Goal: Book appointment/travel/reservation

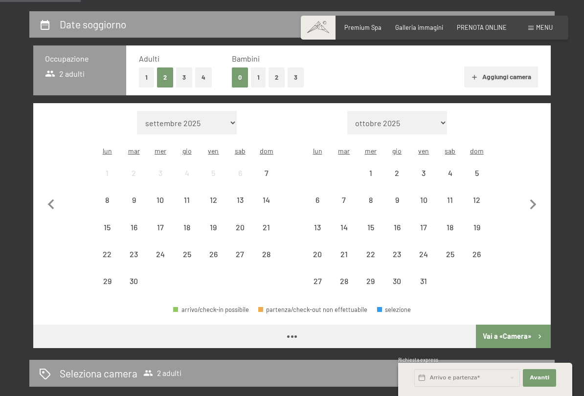
scroll to position [191, 0]
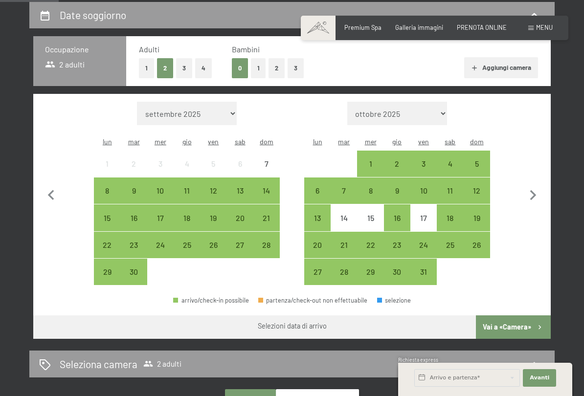
click at [531, 192] on icon "button" at bounding box center [533, 195] width 21 height 21
select select "[DATE]"
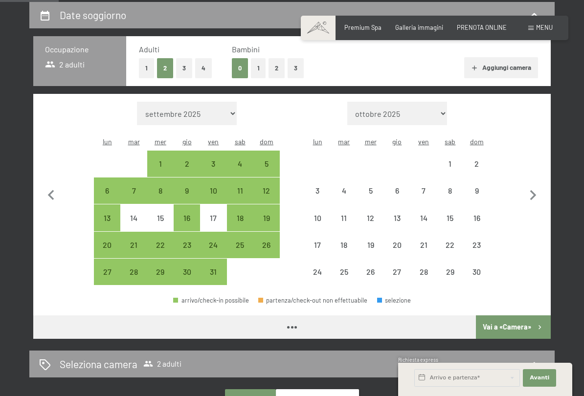
select select "[DATE]"
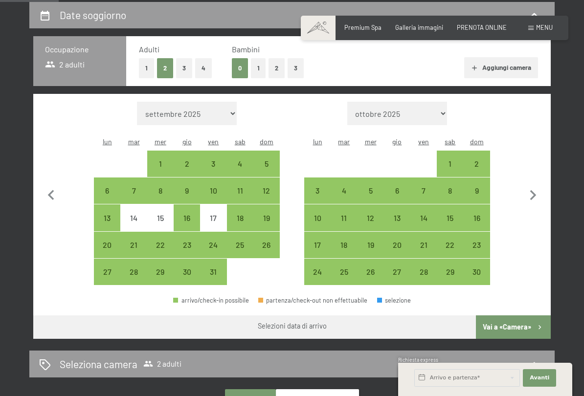
click at [212, 268] on div "31" at bounding box center [213, 280] width 24 height 24
select select "[DATE]"
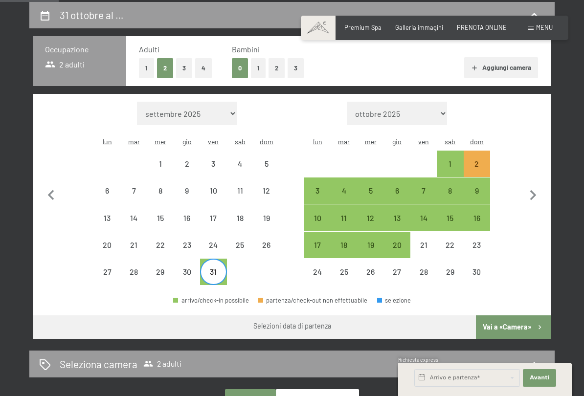
click at [482, 160] on div "2" at bounding box center [477, 172] width 24 height 24
select select "[DATE]"
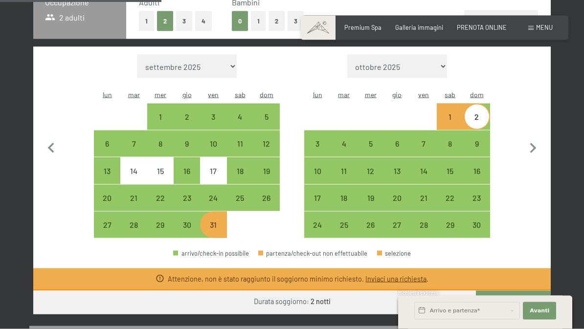
scroll to position [173, 0]
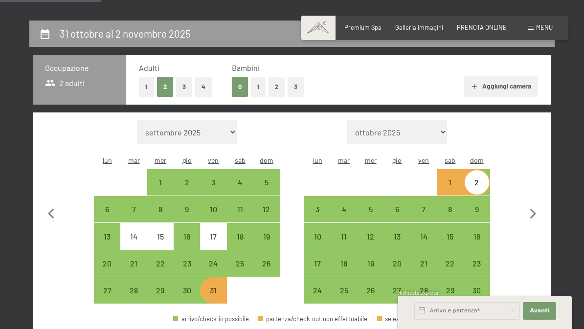
click at [210, 179] on div "3" at bounding box center [213, 191] width 24 height 24
select select "[DATE]"
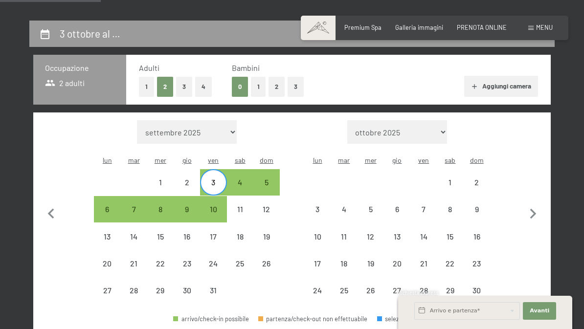
click at [264, 179] on div "5" at bounding box center [266, 191] width 24 height 24
select select "[DATE]"
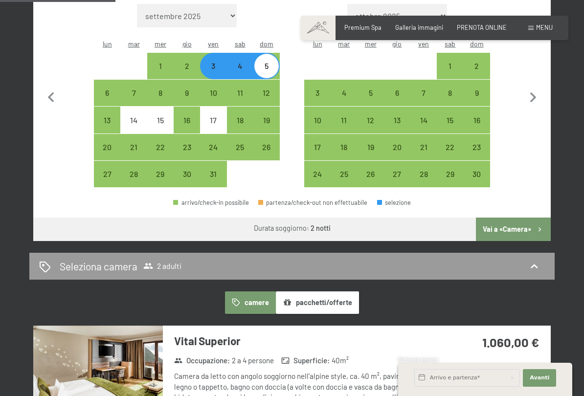
scroll to position [290, 0]
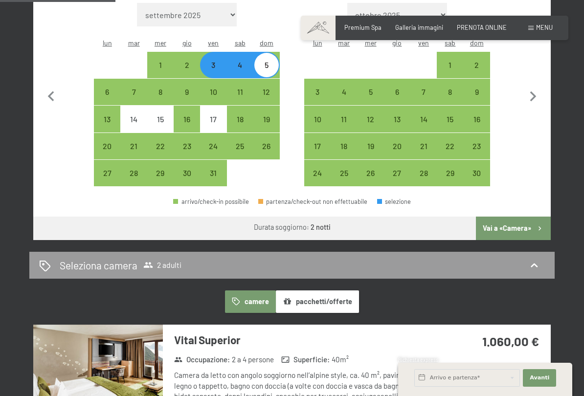
click at [211, 142] on div "24" at bounding box center [213, 154] width 24 height 24
select select "[DATE]"
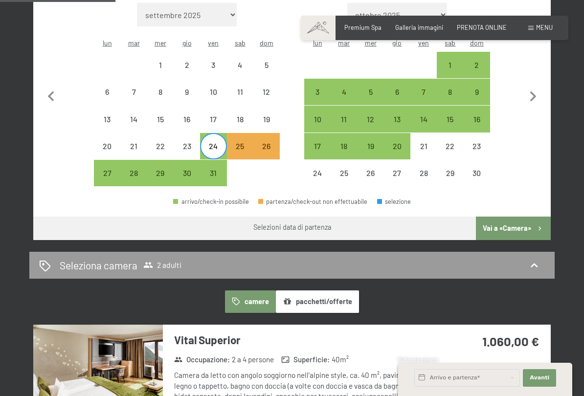
click at [258, 142] on div "26" at bounding box center [266, 154] width 24 height 24
select select "[DATE]"
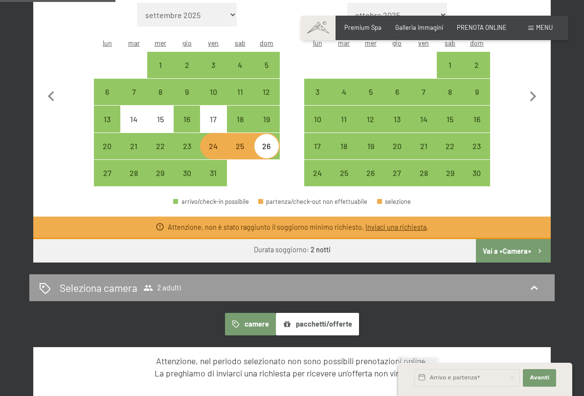
click at [209, 61] on div "3" at bounding box center [213, 73] width 24 height 24
select select "[DATE]"
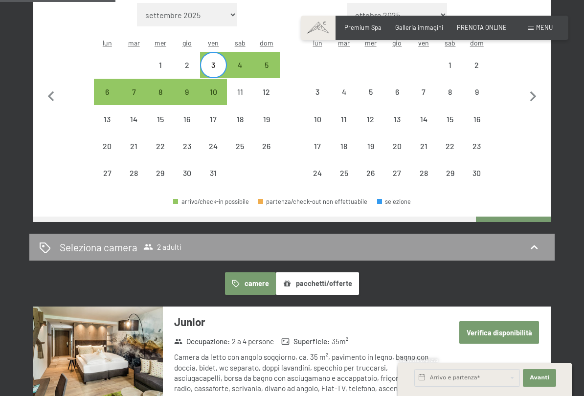
click at [259, 61] on div "5" at bounding box center [266, 73] width 24 height 24
select select "[DATE]"
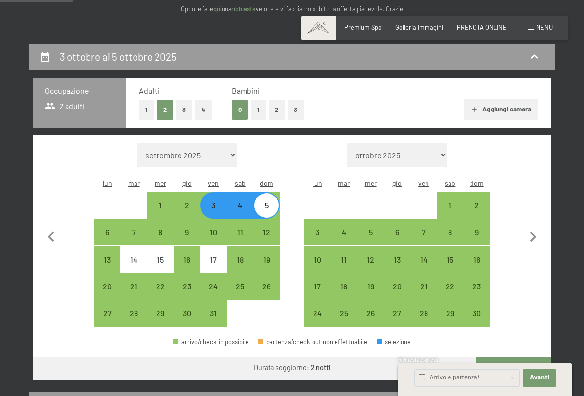
scroll to position [184, 0]
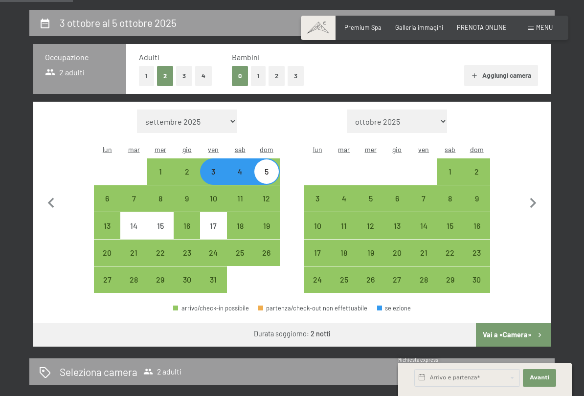
click at [233, 168] on div "4" at bounding box center [240, 180] width 24 height 24
select select "[DATE]"
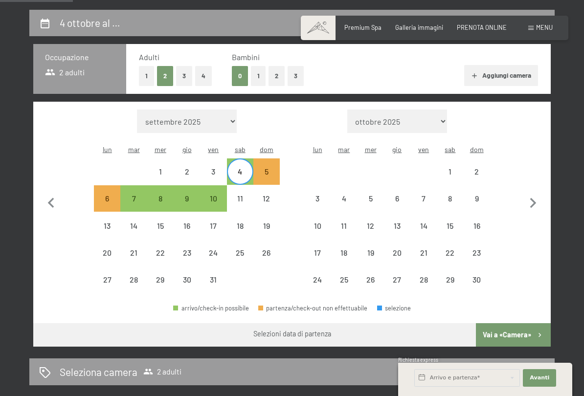
click at [258, 160] on div "5" at bounding box center [266, 172] width 24 height 24
select select "[DATE]"
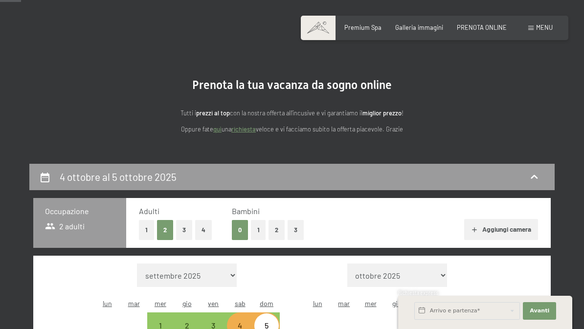
scroll to position [19, 0]
